Goal: Information Seeking & Learning: Check status

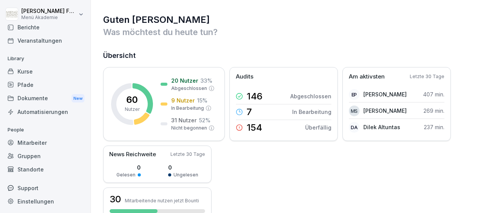
scroll to position [44, 0]
click at [45, 139] on div "Mitarbeiter" at bounding box center [45, 141] width 83 height 13
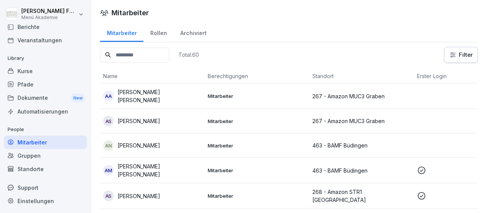
click at [454, 57] on html "[PERSON_NAME] Menü Akademie Home News Audits Berichte Veranstaltungen Library K…" at bounding box center [243, 106] width 487 height 213
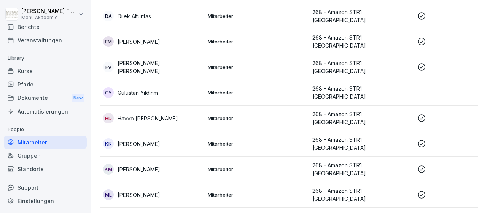
scroll to position [89, 0]
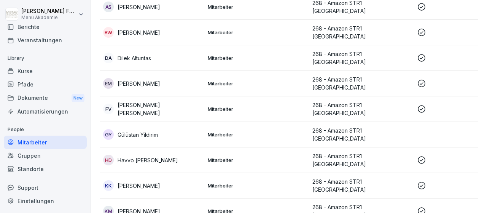
click at [380, 81] on p "268 - Amazon STR1 [GEOGRAPHIC_DATA]" at bounding box center [361, 83] width 99 height 16
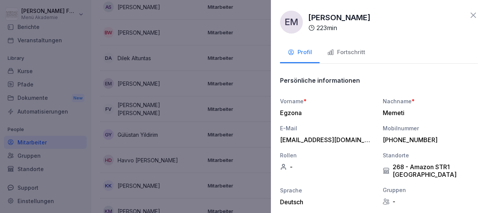
click at [348, 51] on div "Fortschritt" at bounding box center [346, 52] width 38 height 9
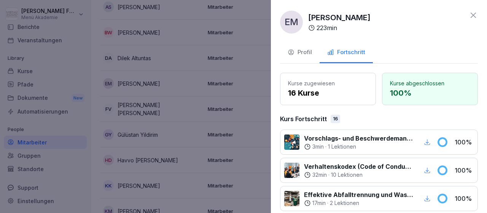
click at [476, 13] on icon at bounding box center [473, 15] width 9 height 9
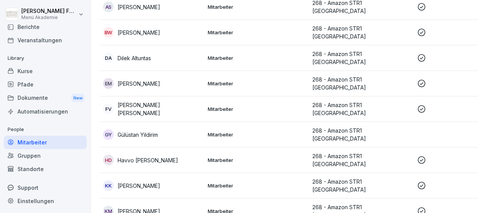
scroll to position [0, 0]
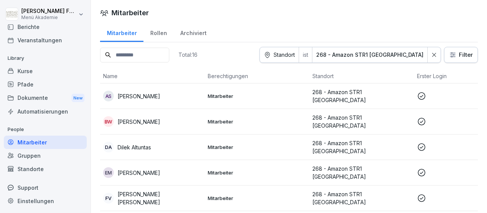
click at [457, 54] on html "[PERSON_NAME] Menü Akademie Home News Audits Berichte Veranstaltungen Library K…" at bounding box center [243, 106] width 487 height 213
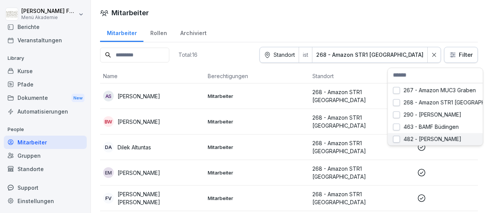
scroll to position [44, 0]
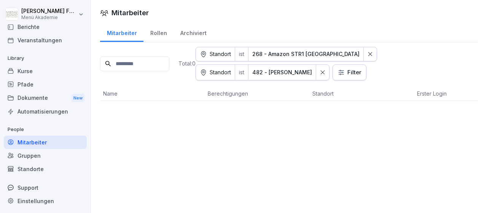
click at [364, 49] on div at bounding box center [370, 54] width 13 height 14
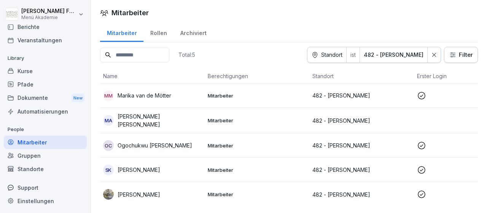
click at [350, 167] on p "482 - [PERSON_NAME]" at bounding box center [361, 169] width 99 height 8
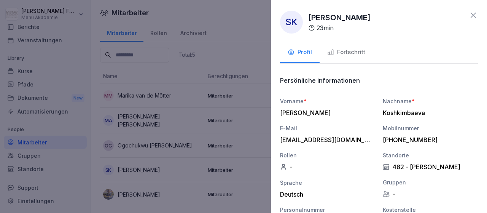
click at [350, 50] on div "Fortschritt" at bounding box center [346, 52] width 38 height 9
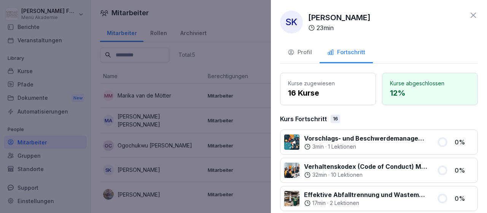
click at [472, 16] on icon at bounding box center [473, 15] width 9 height 9
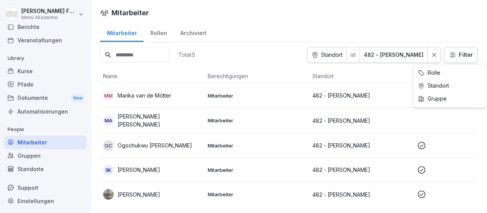
click at [456, 55] on html "[PERSON_NAME] Menü Akademie Home News Audits Berichte Veranstaltungen Library K…" at bounding box center [243, 106] width 487 height 213
click at [428, 54] on html "[PERSON_NAME] Menü Akademie Home News Audits Berichte Veranstaltungen Library K…" at bounding box center [243, 106] width 487 height 213
click at [458, 54] on html "[PERSON_NAME] Menü Akademie Home News Audits Berichte Veranstaltungen Library K…" at bounding box center [243, 106] width 487 height 213
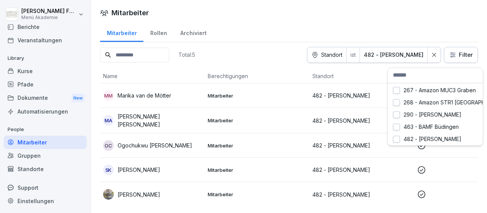
click at [456, 55] on html "[PERSON_NAME] Menü Akademie Home News Audits Berichte Veranstaltungen Library K…" at bounding box center [243, 106] width 487 height 213
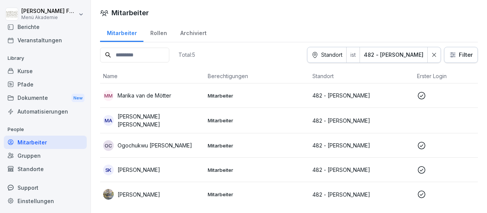
click at [452, 54] on html "[PERSON_NAME] Menü Akademie Home News Audits Berichte Veranstaltungen Library K…" at bounding box center [243, 106] width 487 height 213
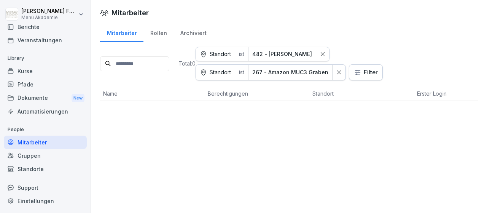
click at [329, 54] on div at bounding box center [322, 54] width 13 height 14
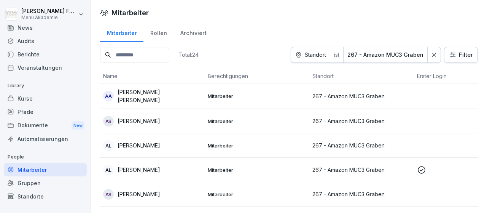
scroll to position [0, 0]
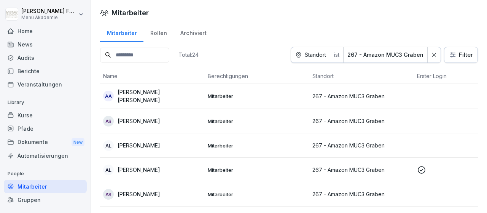
click at [30, 30] on div "Home" at bounding box center [45, 30] width 83 height 13
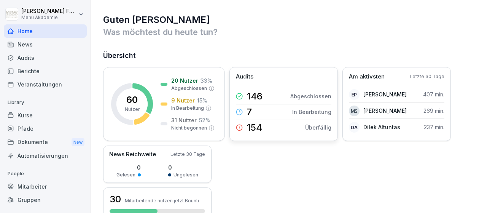
click at [304, 94] on p "Abgeschlossen" at bounding box center [310, 96] width 41 height 8
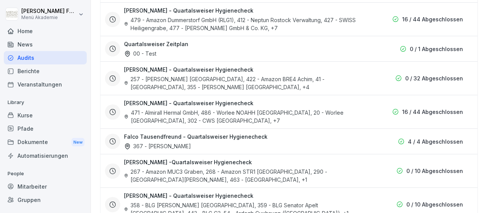
scroll to position [441, 0]
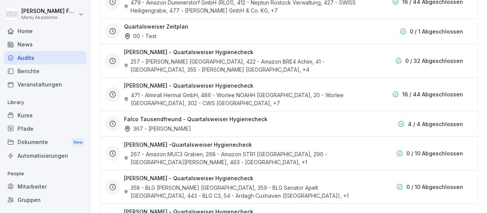
click at [218, 140] on h3 "[PERSON_NAME] -Quartalsweiser Hygienecheck" at bounding box center [188, 144] width 128 height 8
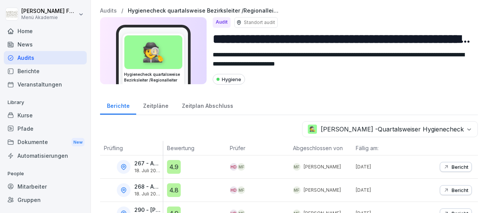
click at [29, 187] on div "Mitarbeiter" at bounding box center [45, 186] width 83 height 13
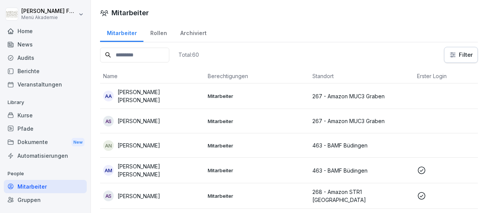
click at [28, 114] on div "Kurse" at bounding box center [45, 114] width 83 height 13
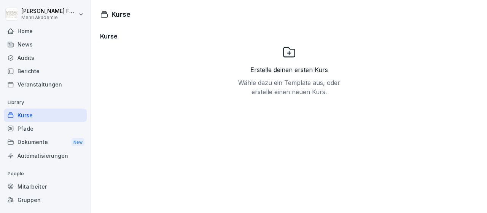
click at [28, 125] on div "Pfade" at bounding box center [45, 128] width 83 height 13
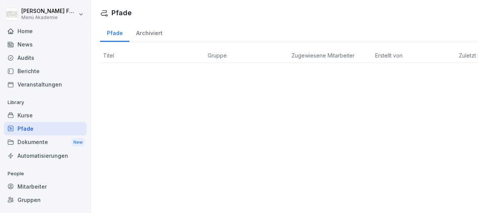
click at [31, 58] on div "Audits" at bounding box center [45, 57] width 83 height 13
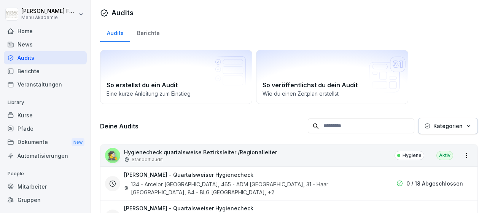
click at [28, 71] on div "Berichte" at bounding box center [45, 70] width 83 height 13
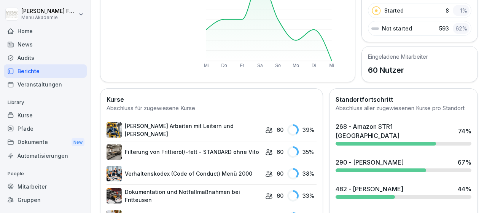
scroll to position [177, 0]
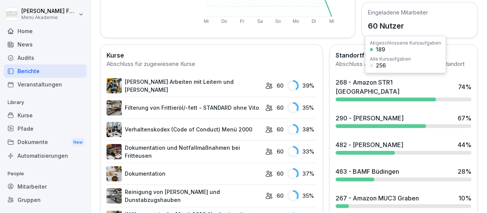
click at [355, 81] on div "268 - Amazon STR1 [GEOGRAPHIC_DATA]" at bounding box center [395, 87] width 119 height 18
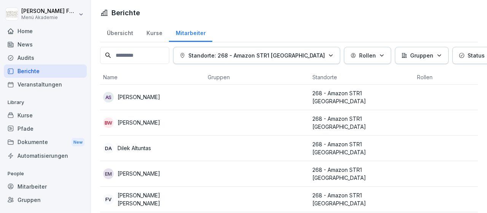
click at [150, 31] on div "Kurse" at bounding box center [154, 31] width 29 height 19
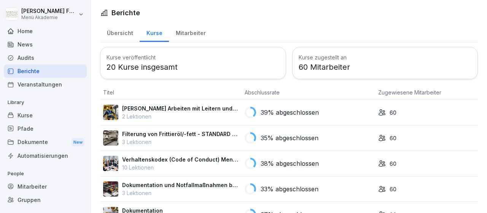
click at [29, 34] on div "Home" at bounding box center [45, 30] width 83 height 13
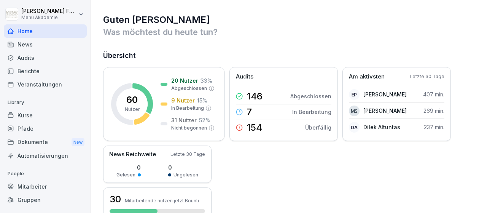
click at [28, 185] on div "Mitarbeiter" at bounding box center [45, 186] width 83 height 13
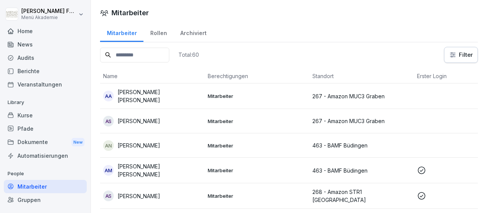
click at [163, 171] on p "[PERSON_NAME] [PERSON_NAME]" at bounding box center [160, 170] width 84 height 16
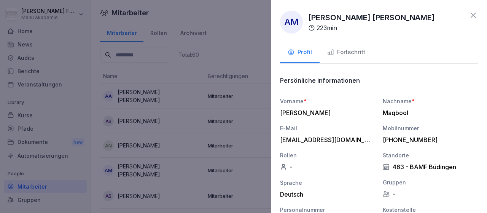
click at [346, 51] on div "Fortschritt" at bounding box center [346, 52] width 38 height 9
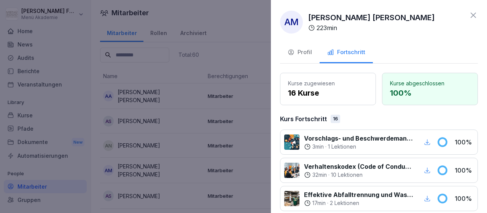
click at [469, 14] on icon at bounding box center [473, 15] width 9 height 9
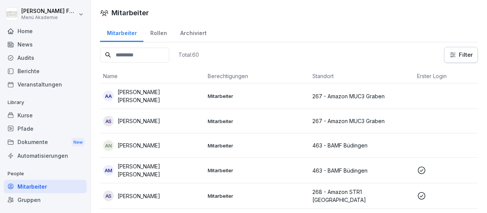
click at [160, 192] on p "[PERSON_NAME]" at bounding box center [139, 196] width 43 height 8
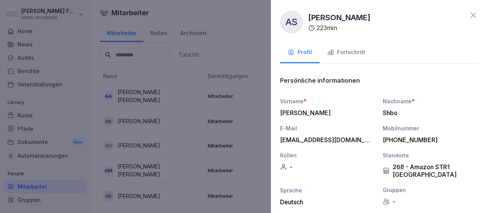
click at [345, 52] on div "Fortschritt" at bounding box center [346, 52] width 38 height 9
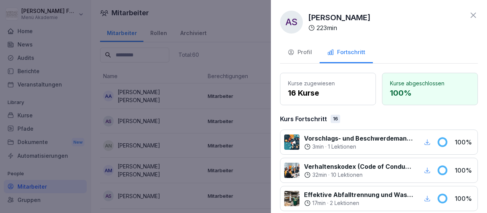
click at [245, 103] on div at bounding box center [243, 106] width 487 height 213
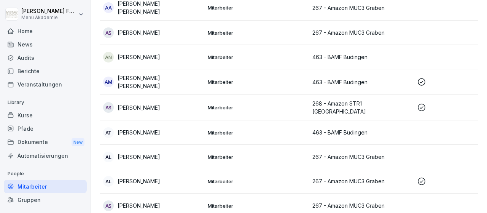
scroll to position [132, 0]
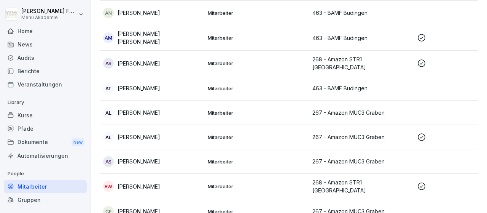
click at [134, 135] on p "[PERSON_NAME]" at bounding box center [139, 137] width 43 height 8
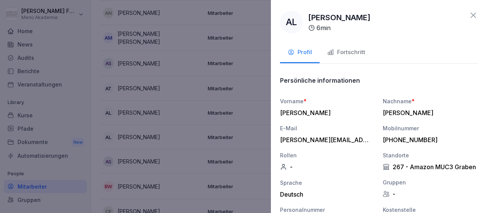
click at [347, 50] on div "Fortschritt" at bounding box center [346, 52] width 38 height 9
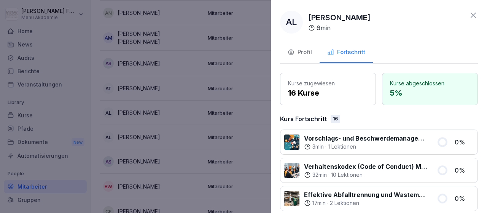
click at [263, 117] on div at bounding box center [243, 106] width 487 height 213
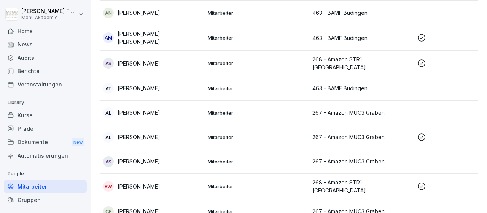
click at [336, 183] on p "268 - Amazon STR1 [GEOGRAPHIC_DATA]" at bounding box center [361, 186] width 99 height 16
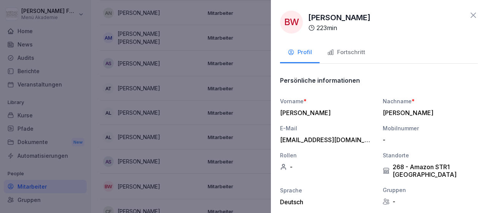
click at [351, 51] on div "Fortschritt" at bounding box center [346, 52] width 38 height 9
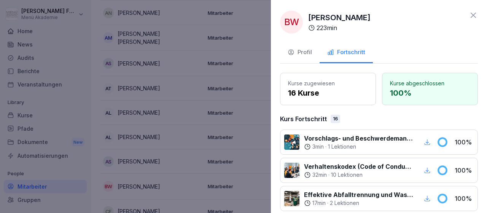
click at [267, 106] on div at bounding box center [243, 106] width 487 height 213
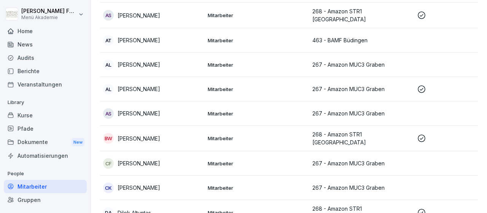
scroll to position [221, 0]
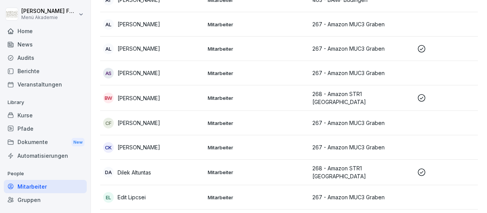
click at [371, 164] on p "268 - Amazon STR1 [GEOGRAPHIC_DATA]" at bounding box center [361, 172] width 99 height 16
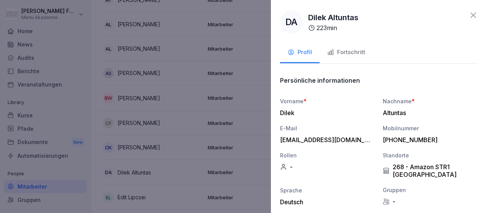
click at [347, 51] on div "Fortschritt" at bounding box center [346, 52] width 38 height 9
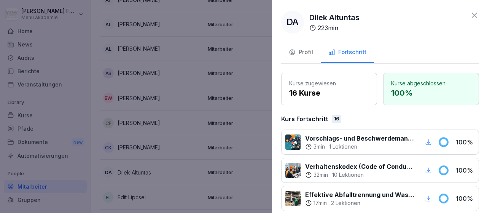
click at [268, 151] on div at bounding box center [243, 106] width 487 height 213
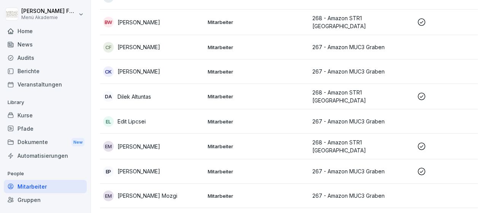
scroll to position [309, 0]
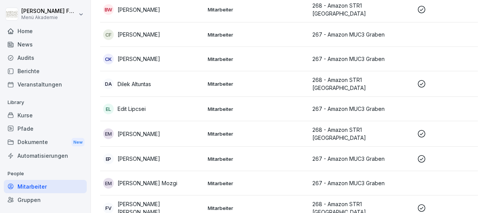
click at [366, 127] on p "268 - Amazon STR1 [GEOGRAPHIC_DATA]" at bounding box center [361, 134] width 99 height 16
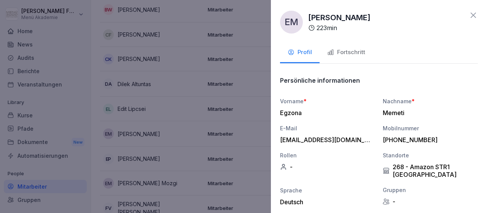
click at [350, 51] on div "Fortschritt" at bounding box center [346, 52] width 38 height 9
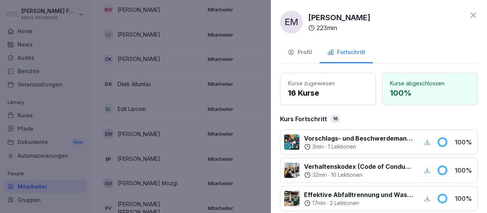
click at [267, 134] on div at bounding box center [243, 106] width 487 height 213
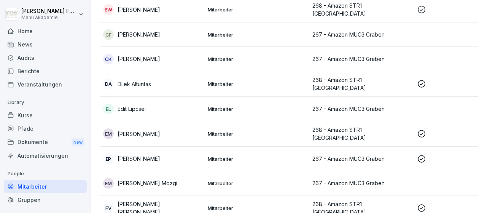
click at [349, 154] on p "267 - Amazon MUC3 Graben" at bounding box center [361, 158] width 99 height 8
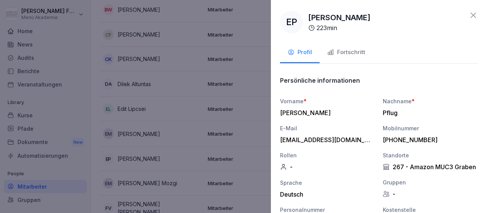
click at [345, 52] on div "Fortschritt" at bounding box center [346, 52] width 38 height 9
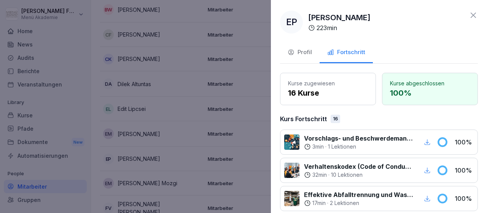
click at [265, 126] on div at bounding box center [243, 106] width 487 height 213
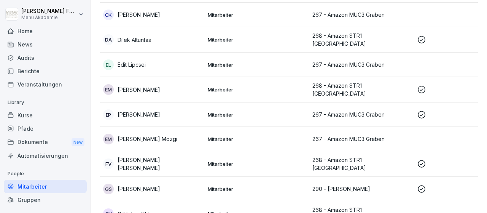
scroll to position [397, 0]
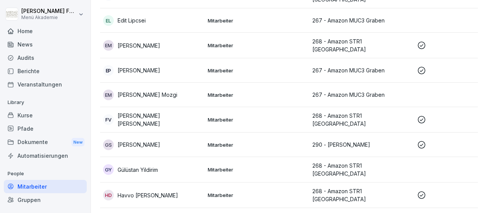
click at [365, 111] on p "268 - Amazon STR1 [GEOGRAPHIC_DATA]" at bounding box center [361, 119] width 99 height 16
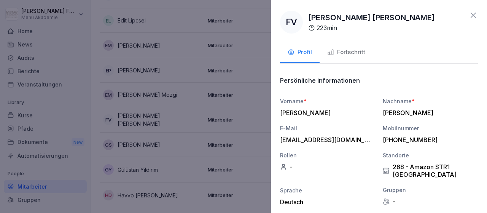
click at [344, 51] on div "Fortschritt" at bounding box center [346, 52] width 38 height 9
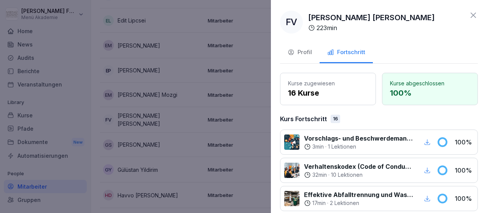
click at [263, 139] on div at bounding box center [243, 106] width 487 height 213
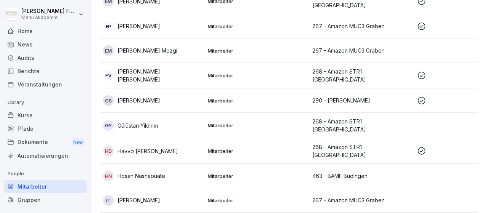
click at [345, 143] on p "268 - Amazon STR1 [GEOGRAPHIC_DATA]" at bounding box center [361, 151] width 99 height 16
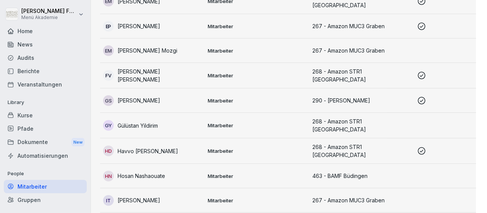
scroll to position [441, 0]
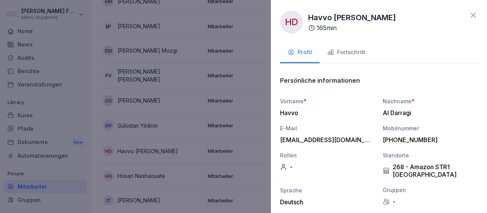
click at [345, 48] on button "Fortschritt" at bounding box center [346, 53] width 53 height 21
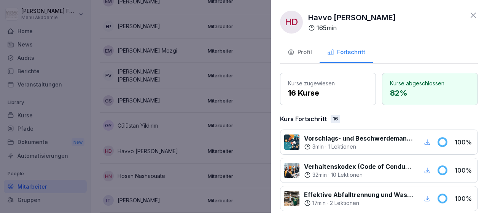
click at [254, 142] on div at bounding box center [243, 106] width 487 height 213
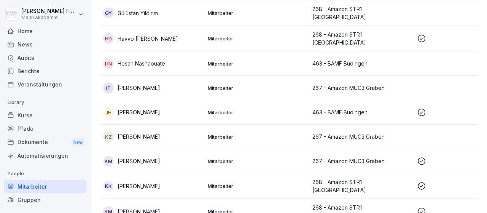
scroll to position [574, 0]
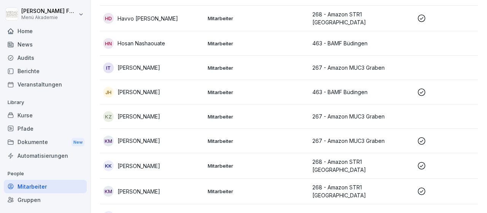
click at [379, 158] on p "268 - Amazon STR1 [GEOGRAPHIC_DATA]" at bounding box center [361, 166] width 99 height 16
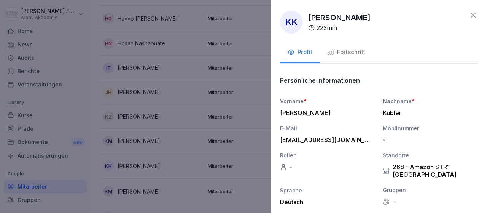
click at [361, 50] on div "Fortschritt" at bounding box center [346, 52] width 38 height 9
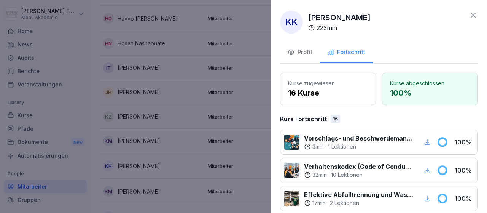
click at [258, 146] on div at bounding box center [243, 106] width 487 height 213
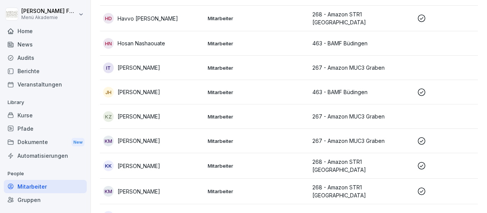
click at [359, 183] on p "268 - Amazon STR1 [GEOGRAPHIC_DATA]" at bounding box center [361, 191] width 99 height 16
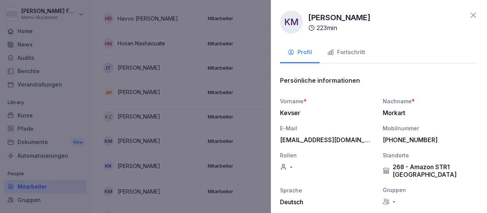
click at [356, 53] on div "Fortschritt" at bounding box center [346, 52] width 38 height 9
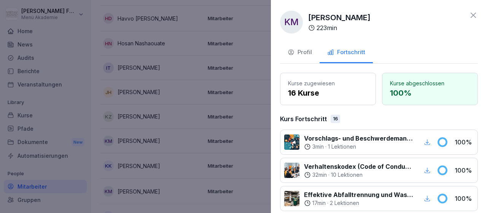
click at [254, 162] on div at bounding box center [243, 106] width 487 height 213
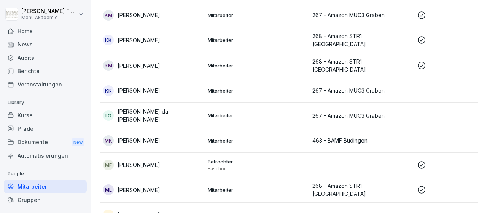
scroll to position [706, 0]
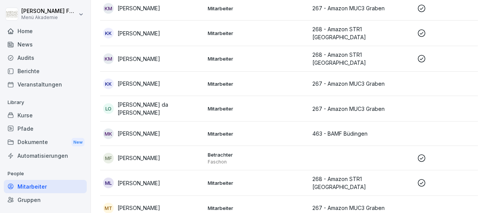
click at [328, 175] on p "268 - Amazon STR1 [GEOGRAPHIC_DATA]" at bounding box center [361, 183] width 99 height 16
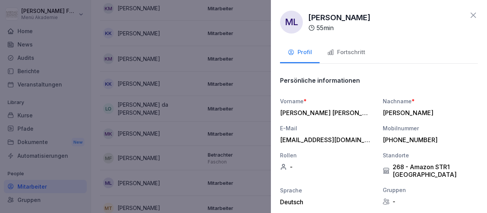
click at [352, 53] on div "Fortschritt" at bounding box center [346, 52] width 38 height 9
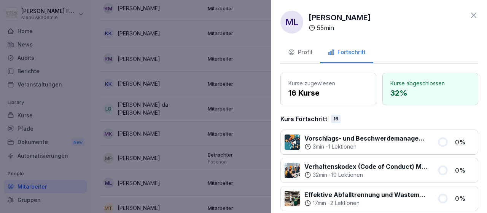
click at [261, 124] on div at bounding box center [243, 106] width 487 height 213
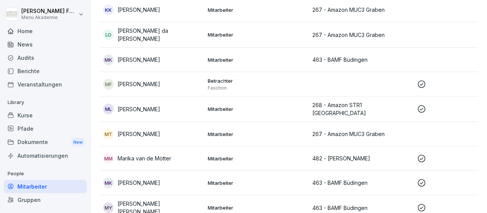
scroll to position [794, 0]
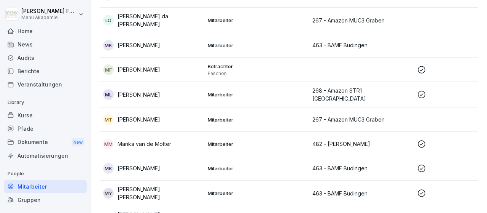
click at [346, 189] on p "463 - BAMF Büdingen" at bounding box center [361, 193] width 99 height 8
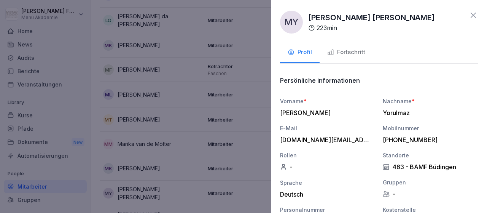
click at [359, 49] on div "Fortschritt" at bounding box center [346, 52] width 38 height 9
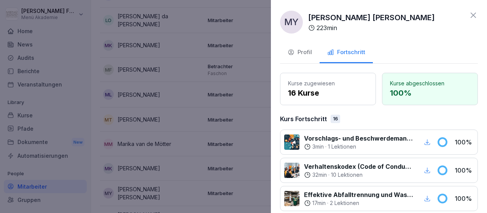
click at [263, 137] on div at bounding box center [243, 106] width 487 height 213
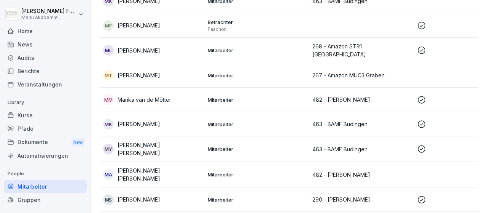
scroll to position [883, 0]
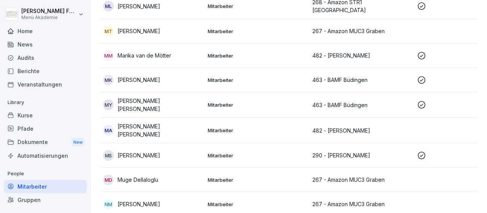
click at [349, 151] on p "290 - [PERSON_NAME]" at bounding box center [361, 155] width 99 height 8
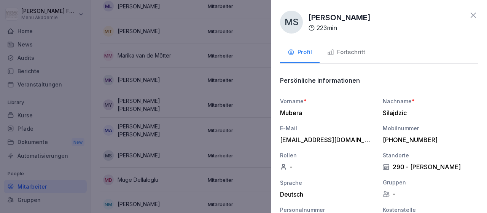
click at [348, 51] on div "Fortschritt" at bounding box center [346, 52] width 38 height 9
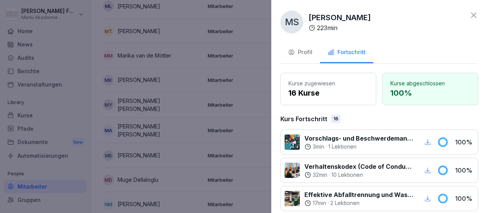
click at [266, 146] on div at bounding box center [243, 106] width 487 height 213
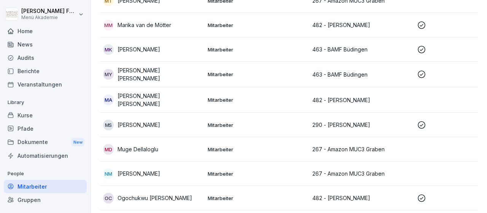
scroll to position [927, 0]
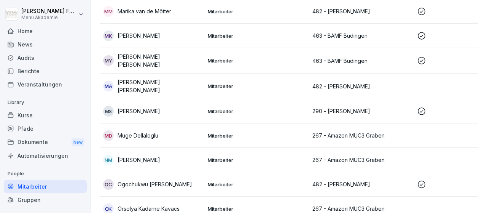
click at [349, 180] on p "482 - [PERSON_NAME]" at bounding box center [361, 184] width 99 height 8
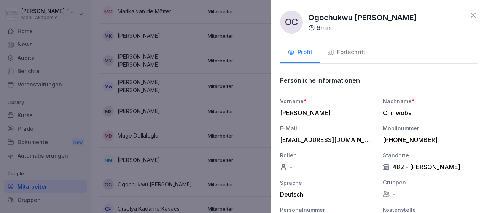
click at [347, 53] on div "Fortschritt" at bounding box center [346, 52] width 38 height 9
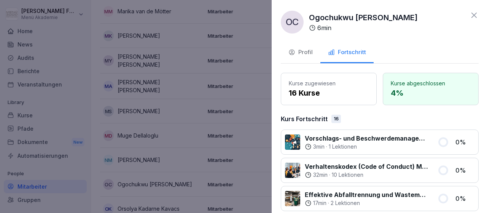
click at [263, 137] on div at bounding box center [243, 106] width 487 height 213
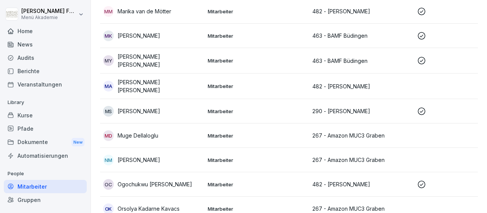
scroll to position [971, 0]
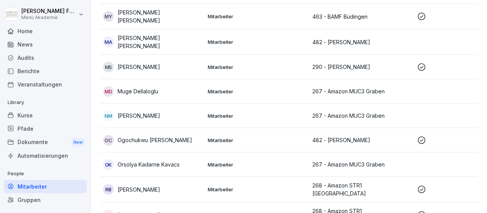
click at [365, 181] on p "268 - Amazon STR1 [GEOGRAPHIC_DATA]" at bounding box center [361, 189] width 99 height 16
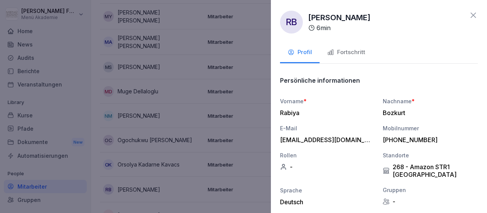
click at [353, 51] on div "Fortschritt" at bounding box center [346, 52] width 38 height 9
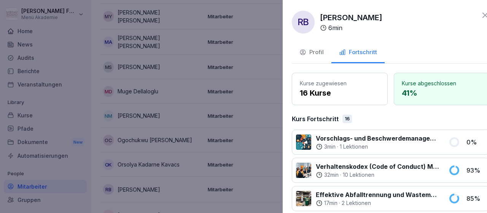
click at [251, 113] on div at bounding box center [243, 106] width 487 height 213
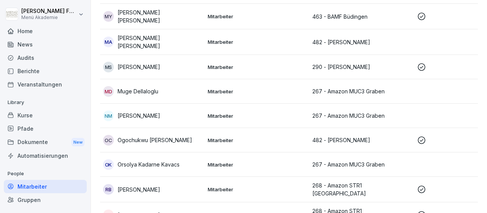
click at [345, 207] on p "268 - Amazon STR1 [GEOGRAPHIC_DATA]" at bounding box center [361, 215] width 99 height 16
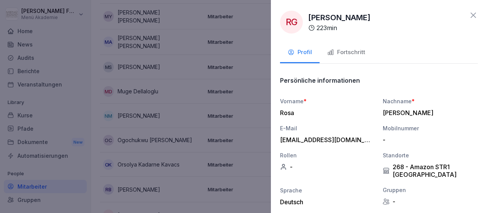
click at [341, 49] on div "Fortschritt" at bounding box center [346, 52] width 38 height 9
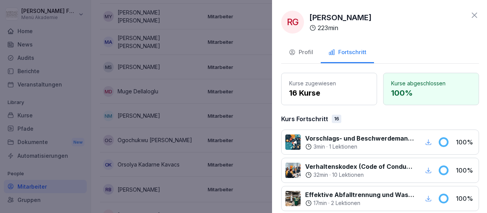
click at [261, 140] on div at bounding box center [243, 106] width 487 height 213
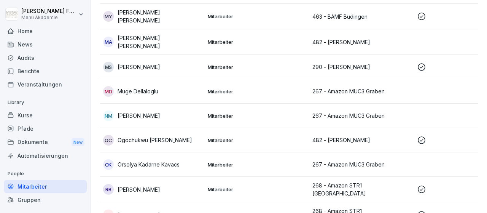
scroll to position [1103, 0]
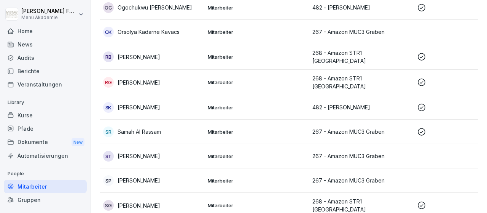
click at [369, 197] on p "268 - Amazon STR1 [GEOGRAPHIC_DATA]" at bounding box center [361, 205] width 99 height 16
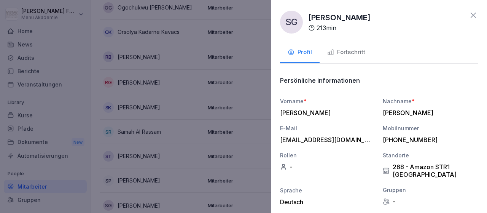
click at [350, 54] on div "Fortschritt" at bounding box center [346, 52] width 38 height 9
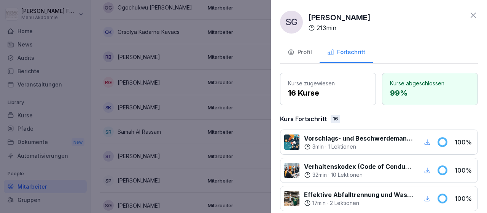
click at [266, 116] on div at bounding box center [243, 106] width 487 height 213
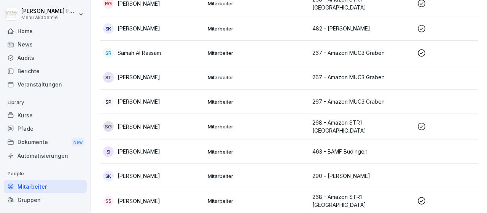
scroll to position [1192, 0]
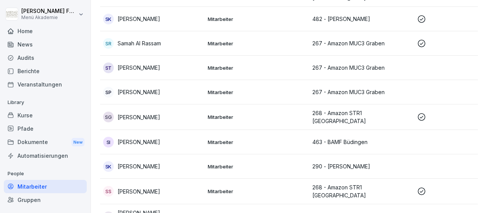
click at [363, 183] on p "268 - Amazon STR1 [GEOGRAPHIC_DATA]" at bounding box center [361, 191] width 99 height 16
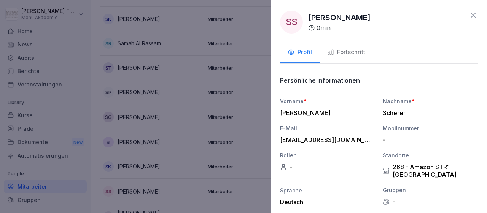
click at [356, 54] on div "Fortschritt" at bounding box center [346, 52] width 38 height 9
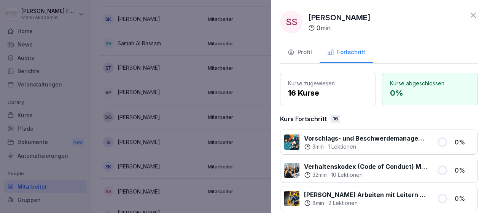
click at [264, 139] on div at bounding box center [243, 106] width 487 height 213
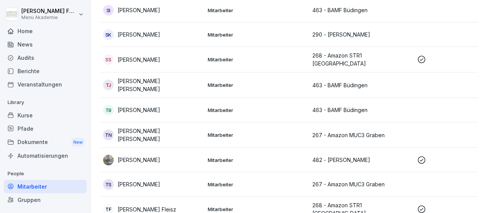
scroll to position [1324, 0]
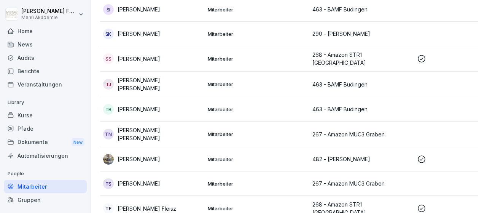
click at [353, 155] on p "482 - [PERSON_NAME]" at bounding box center [361, 159] width 99 height 8
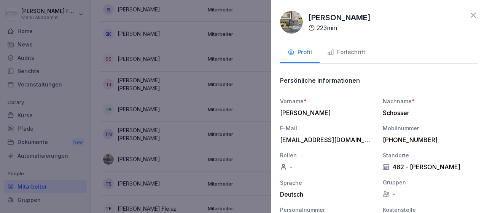
click at [339, 48] on button "Fortschritt" at bounding box center [346, 53] width 53 height 21
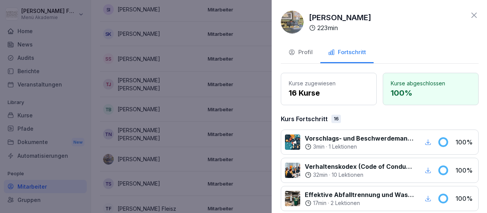
click at [271, 134] on div at bounding box center [243, 106] width 487 height 213
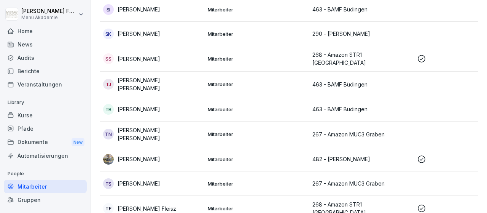
click at [354, 200] on p "268 - Amazon STR1 [GEOGRAPHIC_DATA]" at bounding box center [361, 208] width 99 height 16
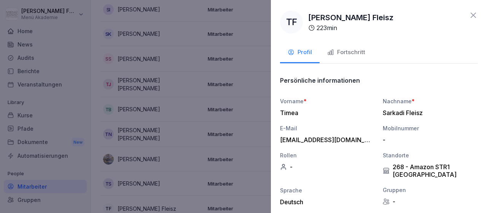
click at [341, 50] on div "Fortschritt" at bounding box center [346, 52] width 38 height 9
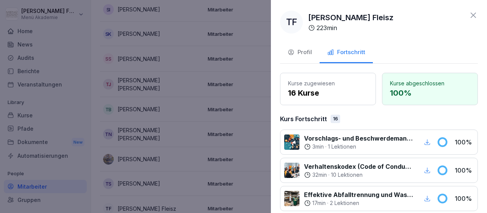
click at [258, 171] on div at bounding box center [243, 106] width 487 height 213
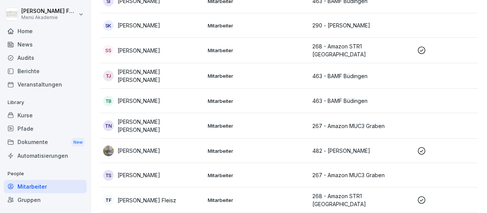
scroll to position [1337, 0]
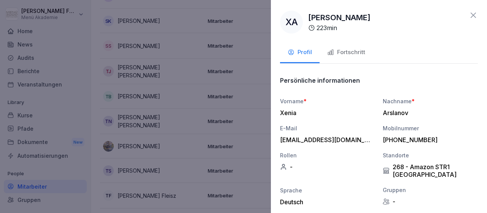
click at [345, 53] on div "Fortschritt" at bounding box center [346, 52] width 38 height 9
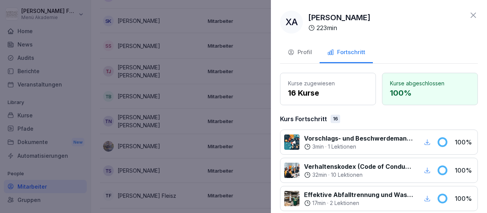
click at [261, 163] on div at bounding box center [243, 106] width 487 height 213
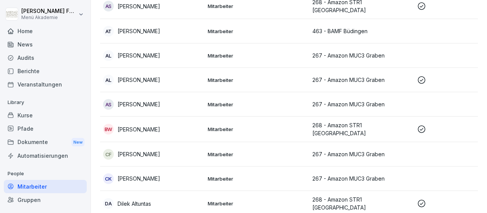
scroll to position [0, 0]
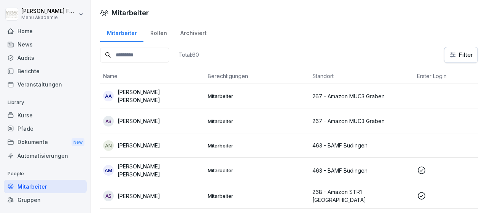
click at [22, 32] on div "Home" at bounding box center [45, 30] width 83 height 13
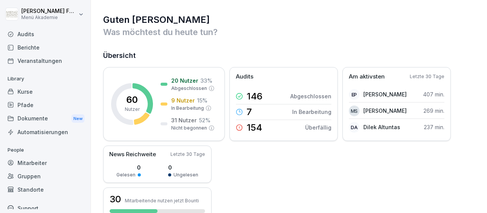
scroll to position [44, 0]
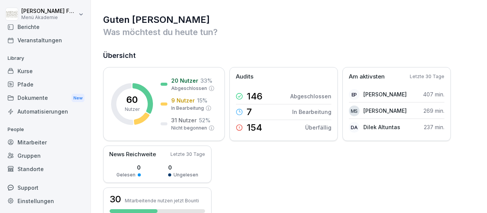
click at [33, 143] on div "Mitarbeiter" at bounding box center [45, 141] width 83 height 13
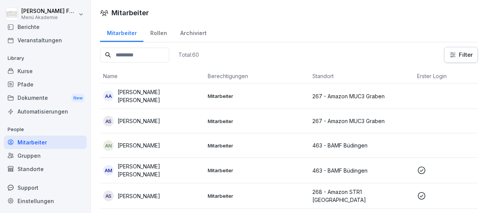
click at [456, 59] on html "[PERSON_NAME] Menü Akademie Home News Audits Berichte Veranstaltungen Library K…" at bounding box center [243, 106] width 487 height 213
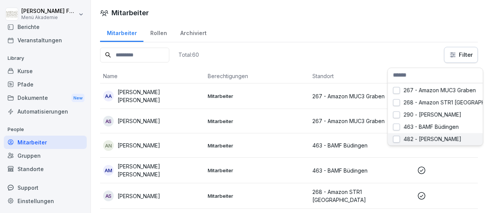
scroll to position [44, 0]
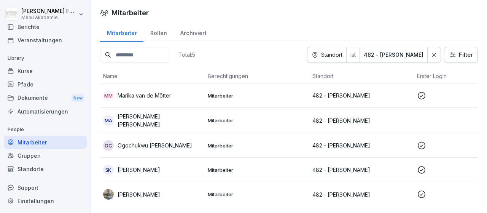
click at [342, 169] on p "482 - [PERSON_NAME]" at bounding box center [361, 169] width 99 height 8
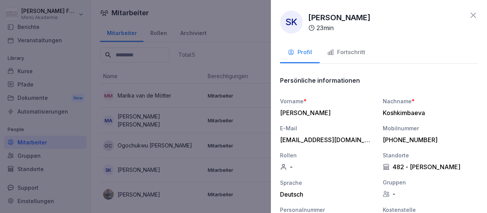
click at [353, 51] on div "Fortschritt" at bounding box center [346, 52] width 38 height 9
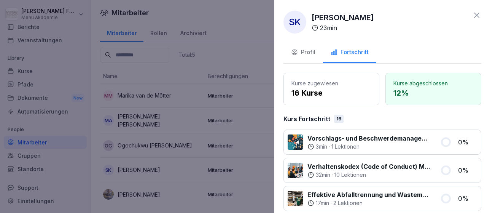
click at [270, 59] on div at bounding box center [243, 106] width 487 height 213
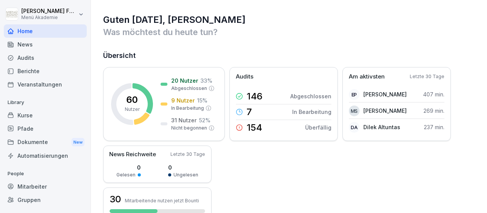
click at [34, 199] on div "Gruppen" at bounding box center [45, 199] width 83 height 13
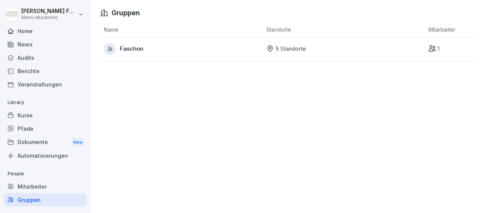
click at [29, 183] on div "Mitarbeiter" at bounding box center [45, 186] width 83 height 13
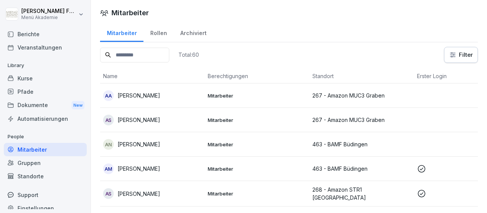
scroll to position [44, 0]
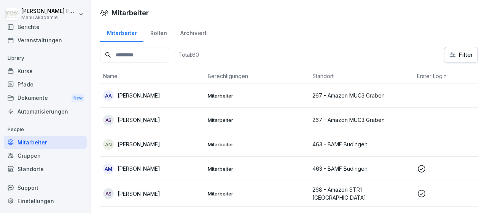
click at [35, 95] on div "Dokumente New" at bounding box center [45, 98] width 83 height 14
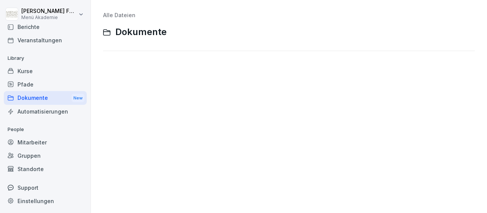
click at [25, 84] on div "Pfade" at bounding box center [45, 84] width 83 height 13
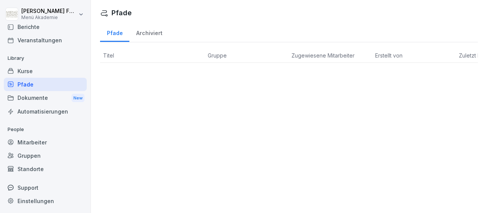
click at [35, 26] on div "Berichte" at bounding box center [45, 26] width 83 height 13
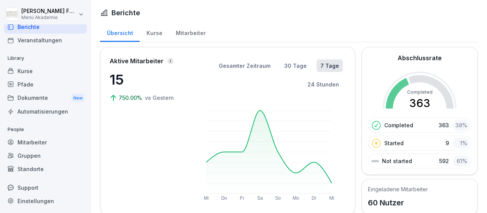
click at [153, 32] on div "Kurse" at bounding box center [154, 31] width 29 height 19
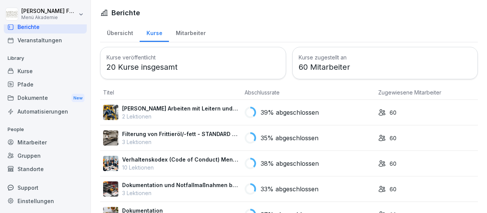
click at [194, 32] on div "Mitarbeiter" at bounding box center [190, 31] width 43 height 19
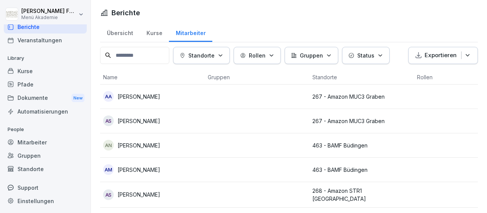
click at [381, 57] on icon "button" at bounding box center [380, 56] width 6 height 6
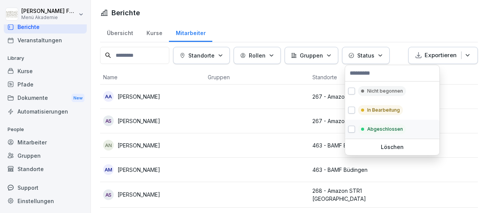
click at [351, 129] on button "button" at bounding box center [351, 129] width 7 height 7
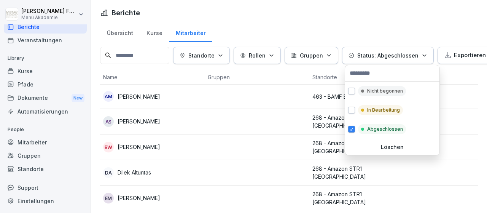
click at [268, 142] on html "Marco Faschon Menü Akademie Home News Audits Berichte Veranstaltungen Library K…" at bounding box center [243, 106] width 487 height 213
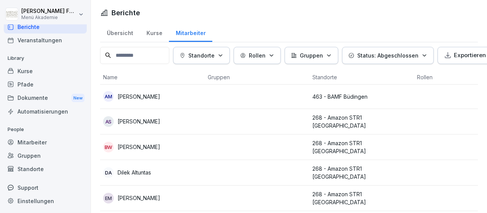
click at [422, 54] on icon "button" at bounding box center [425, 56] width 6 height 6
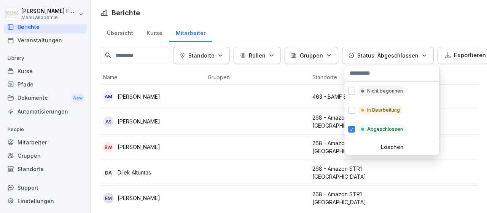
scroll to position [44, 0]
click at [350, 110] on button "button" at bounding box center [351, 110] width 7 height 7
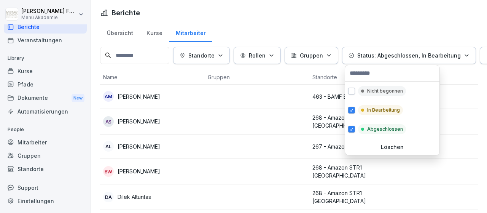
click at [282, 122] on html "Marco Faschon Menü Akademie Home News Audits Berichte Veranstaltungen Library K…" at bounding box center [243, 106] width 487 height 213
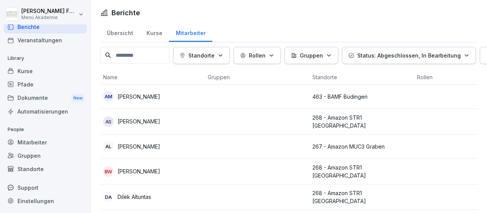
click at [140, 98] on p "[PERSON_NAME] [PERSON_NAME]" at bounding box center [139, 96] width 43 height 8
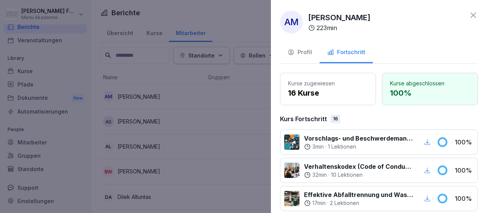
click at [253, 108] on div at bounding box center [243, 106] width 487 height 213
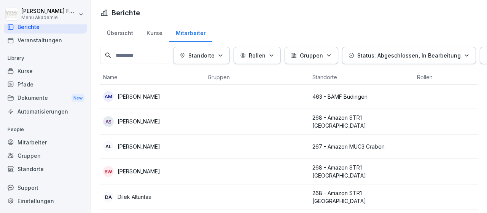
click at [413, 54] on p "Status: Abgeschlossen, In Bearbeitung" at bounding box center [408, 55] width 103 height 8
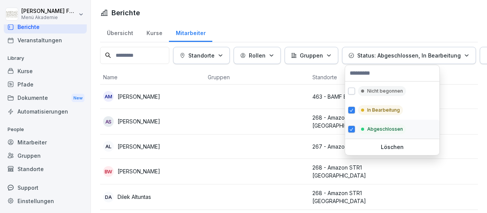
click at [352, 130] on button "button" at bounding box center [351, 129] width 7 height 7
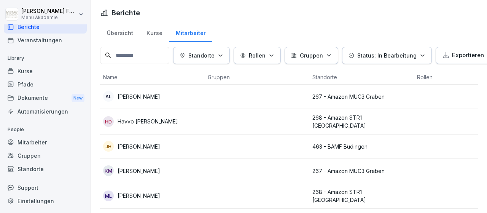
scroll to position [44, 0]
click at [267, 128] on html "Marco Faschon Menü Akademie Home News Audits Berichte Veranstaltungen Library K…" at bounding box center [243, 106] width 487 height 213
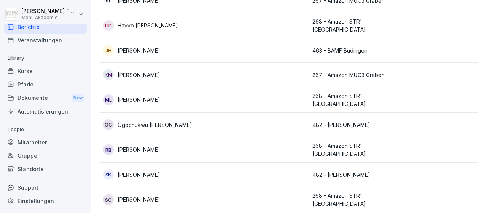
scroll to position [0, 0]
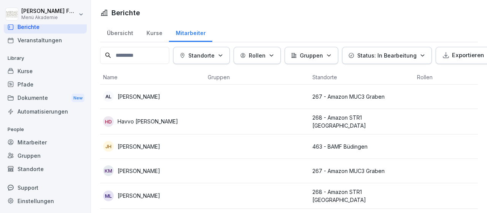
click at [423, 56] on icon "button" at bounding box center [423, 56] width 6 height 6
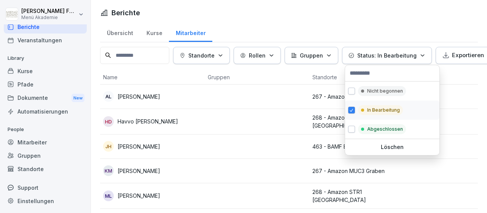
click at [348, 105] on div "In Bearbeitung" at bounding box center [392, 109] width 94 height 19
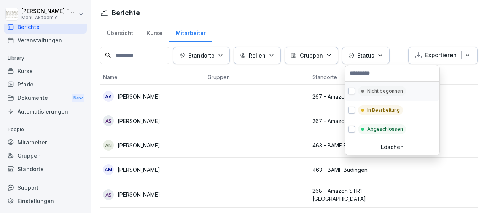
click at [350, 89] on button "button" at bounding box center [351, 91] width 7 height 7
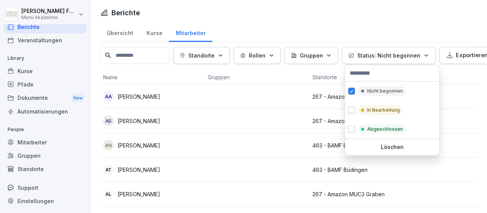
click at [234, 118] on html "Marco Faschon Menü Akademie Home News Audits Berichte Veranstaltungen Library K…" at bounding box center [243, 106] width 487 height 213
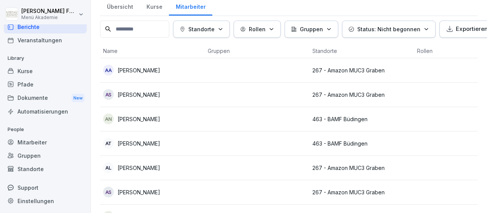
scroll to position [44, 0]
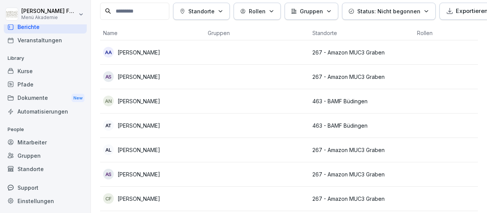
click at [398, 130] on td "463 - BAMF Büdingen" at bounding box center [361, 125] width 105 height 24
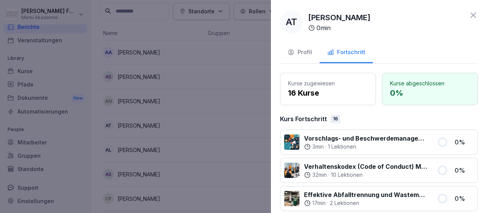
click at [224, 132] on div at bounding box center [243, 106] width 487 height 213
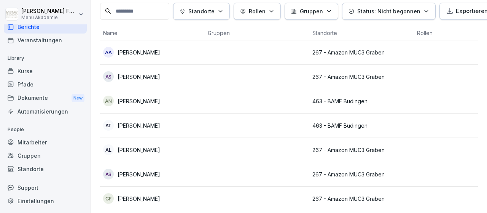
click at [270, 126] on td at bounding box center [257, 125] width 105 height 24
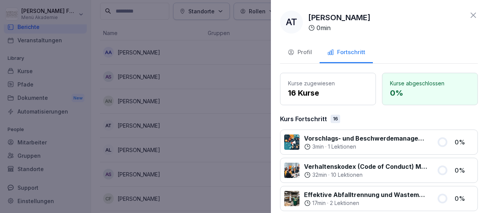
click at [270, 126] on div at bounding box center [243, 106] width 487 height 213
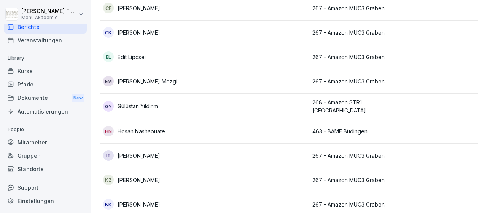
scroll to position [0, 0]
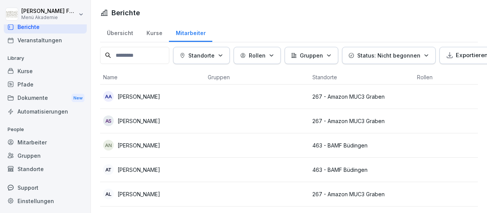
click at [274, 54] on icon "button" at bounding box center [272, 56] width 6 height 6
click at [155, 36] on div "Kurse" at bounding box center [154, 31] width 29 height 19
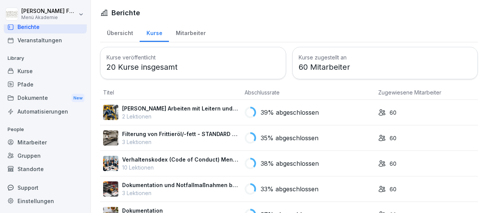
click at [192, 34] on div "Mitarbeiter" at bounding box center [190, 31] width 43 height 19
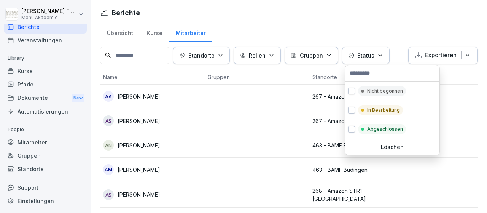
click at [382, 57] on icon "button" at bounding box center [380, 56] width 6 height 6
click at [352, 90] on button "button" at bounding box center [351, 91] width 7 height 7
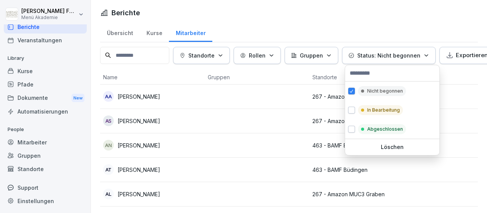
click at [401, 184] on html "Marco Faschon Menü Akademie Home News Audits Berichte Veranstaltungen Library K…" at bounding box center [243, 106] width 487 height 213
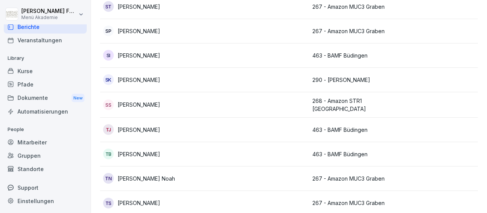
scroll to position [632, 0]
